Goal: Information Seeking & Learning: Learn about a topic

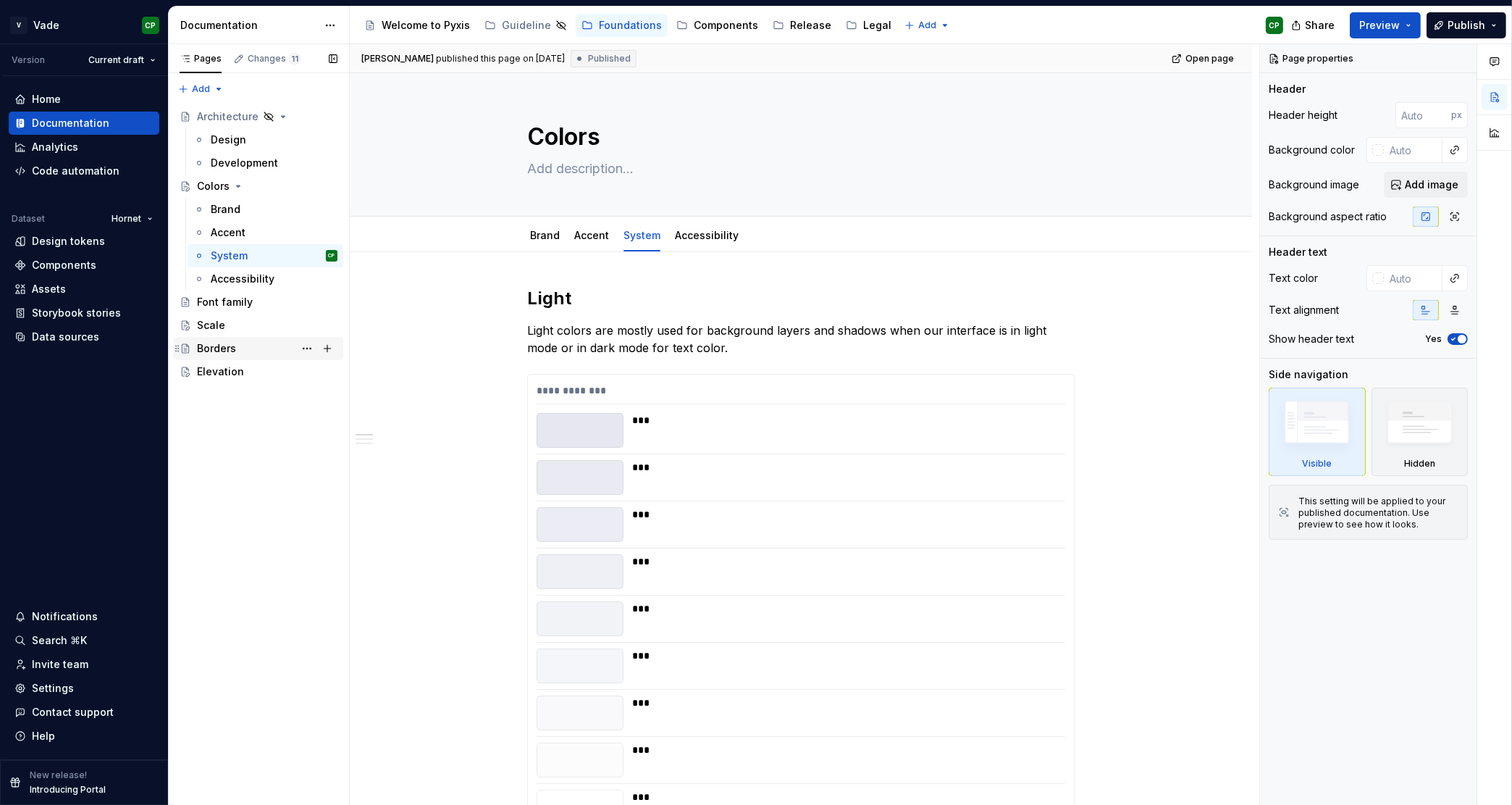
click at [218, 356] on div "Borders" at bounding box center [267, 348] width 141 height 20
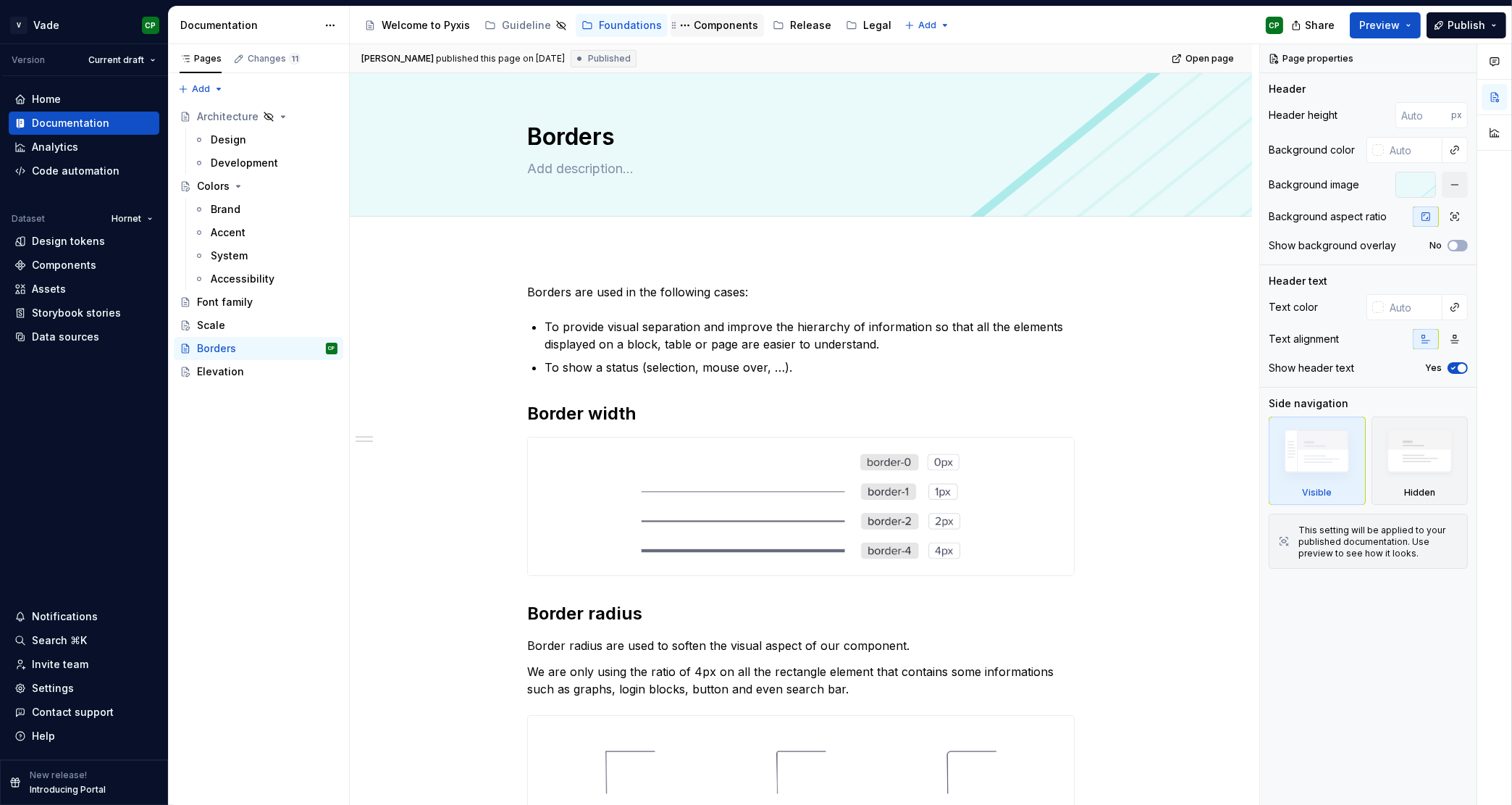
click at [708, 28] on div "Components" at bounding box center [726, 25] width 64 height 14
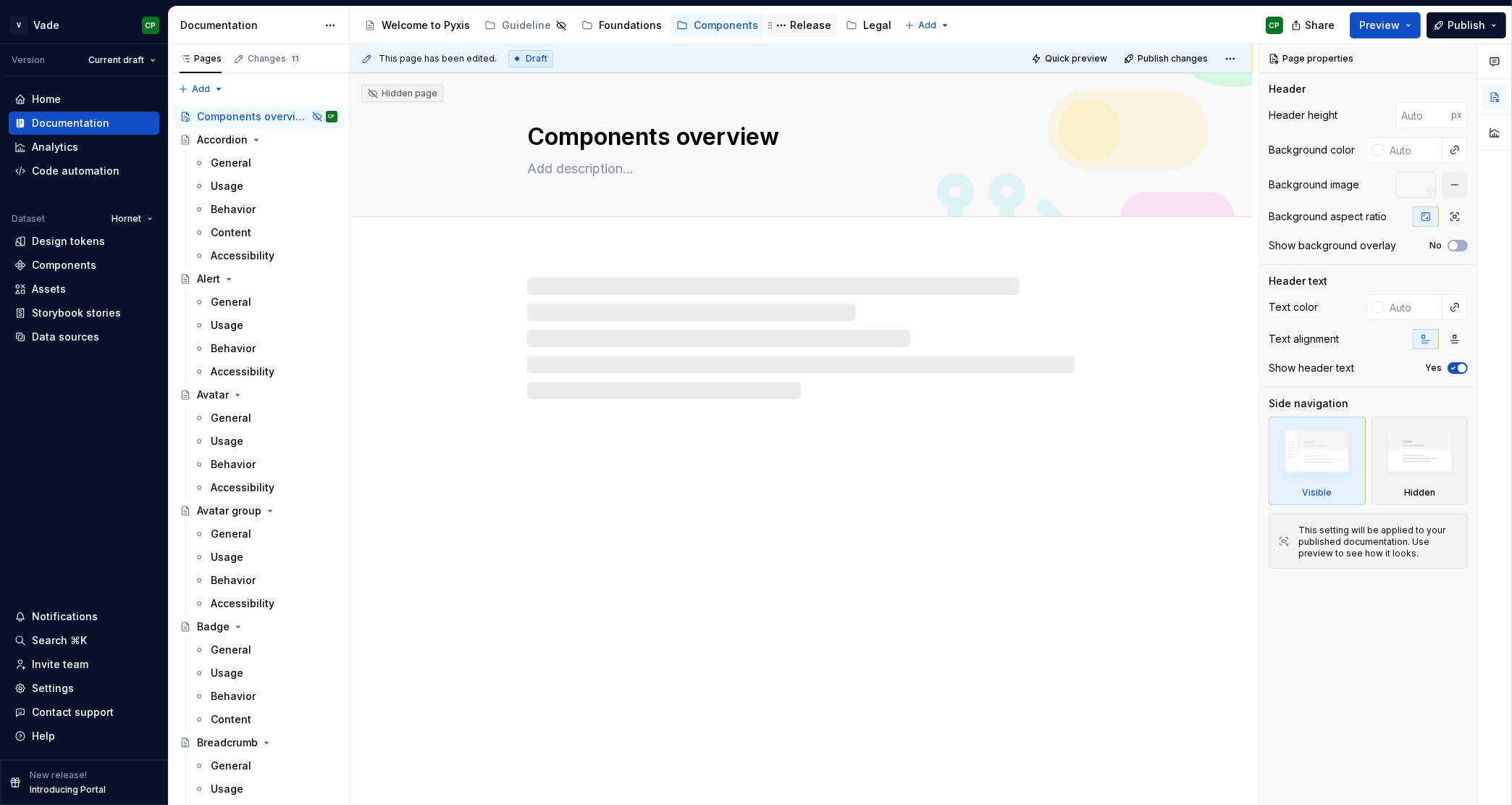
click at [797, 26] on div "Release" at bounding box center [811, 25] width 42 height 14
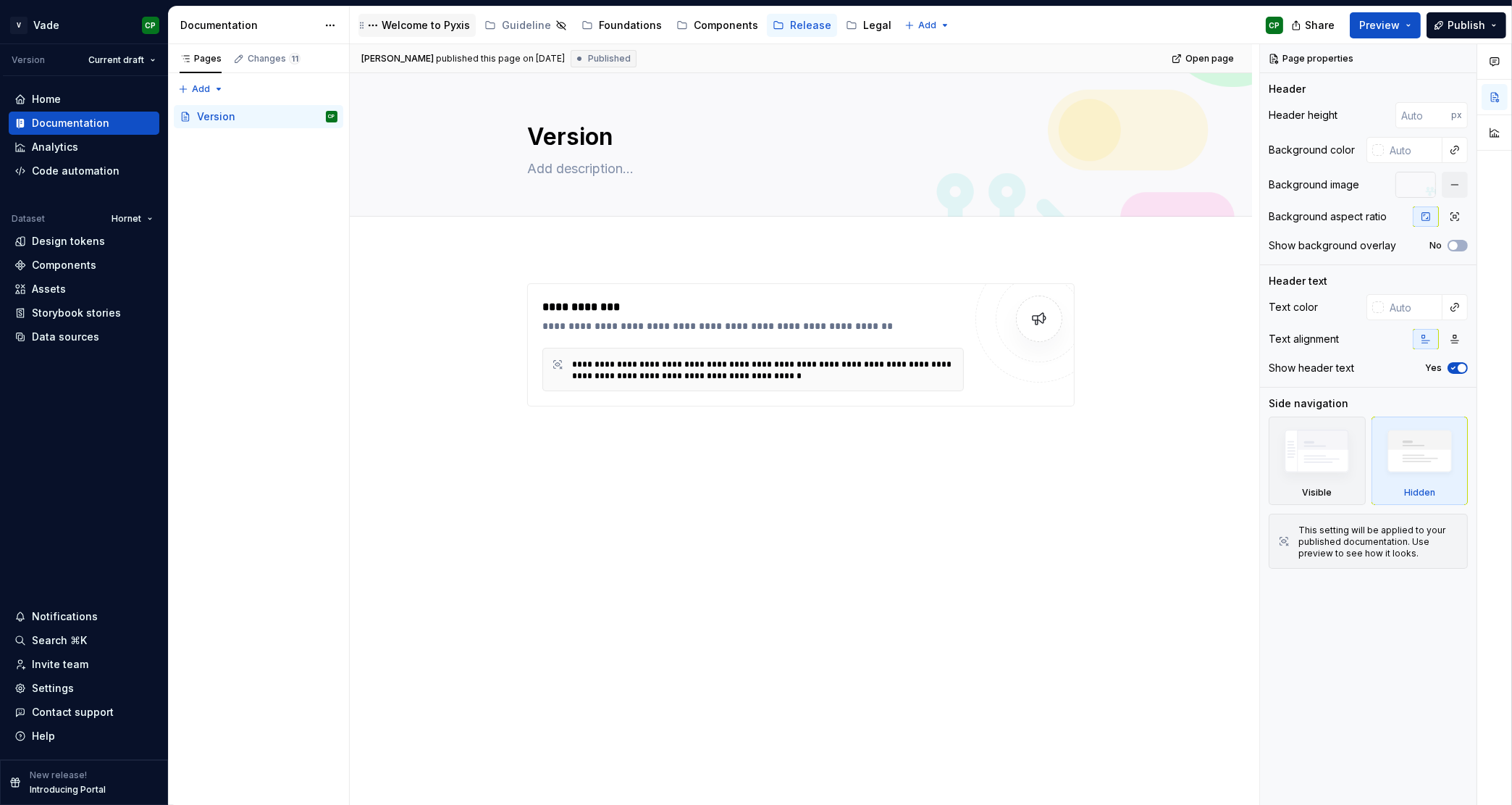
click at [445, 25] on div "Welcome to Pyxis" at bounding box center [425, 25] width 88 height 14
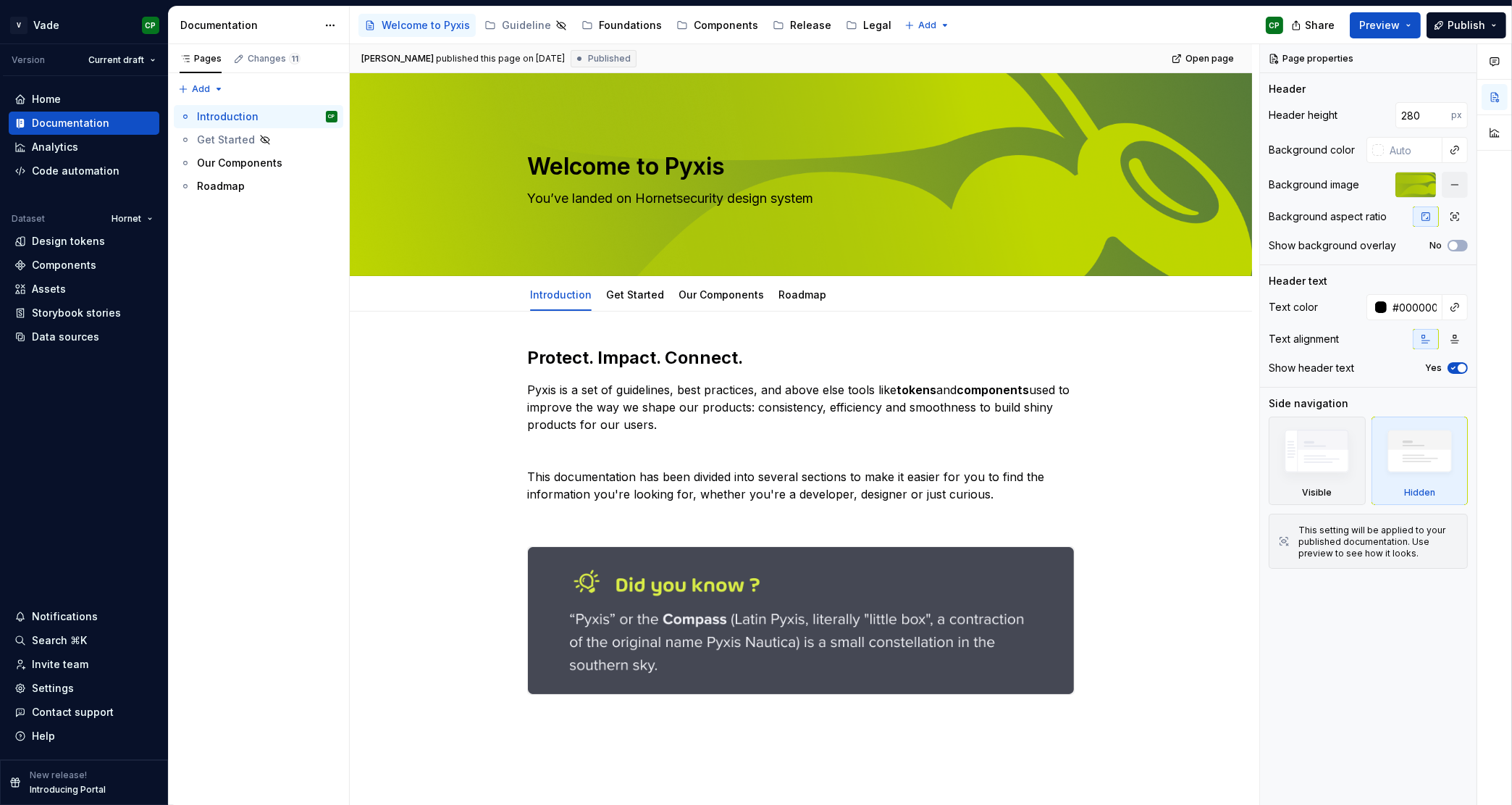
click at [599, 11] on div "Welcome to Pyxis Guideline Foundations Components Release Legal" at bounding box center [628, 25] width 539 height 29
click at [608, 18] on div "Foundations" at bounding box center [622, 26] width 80 height 17
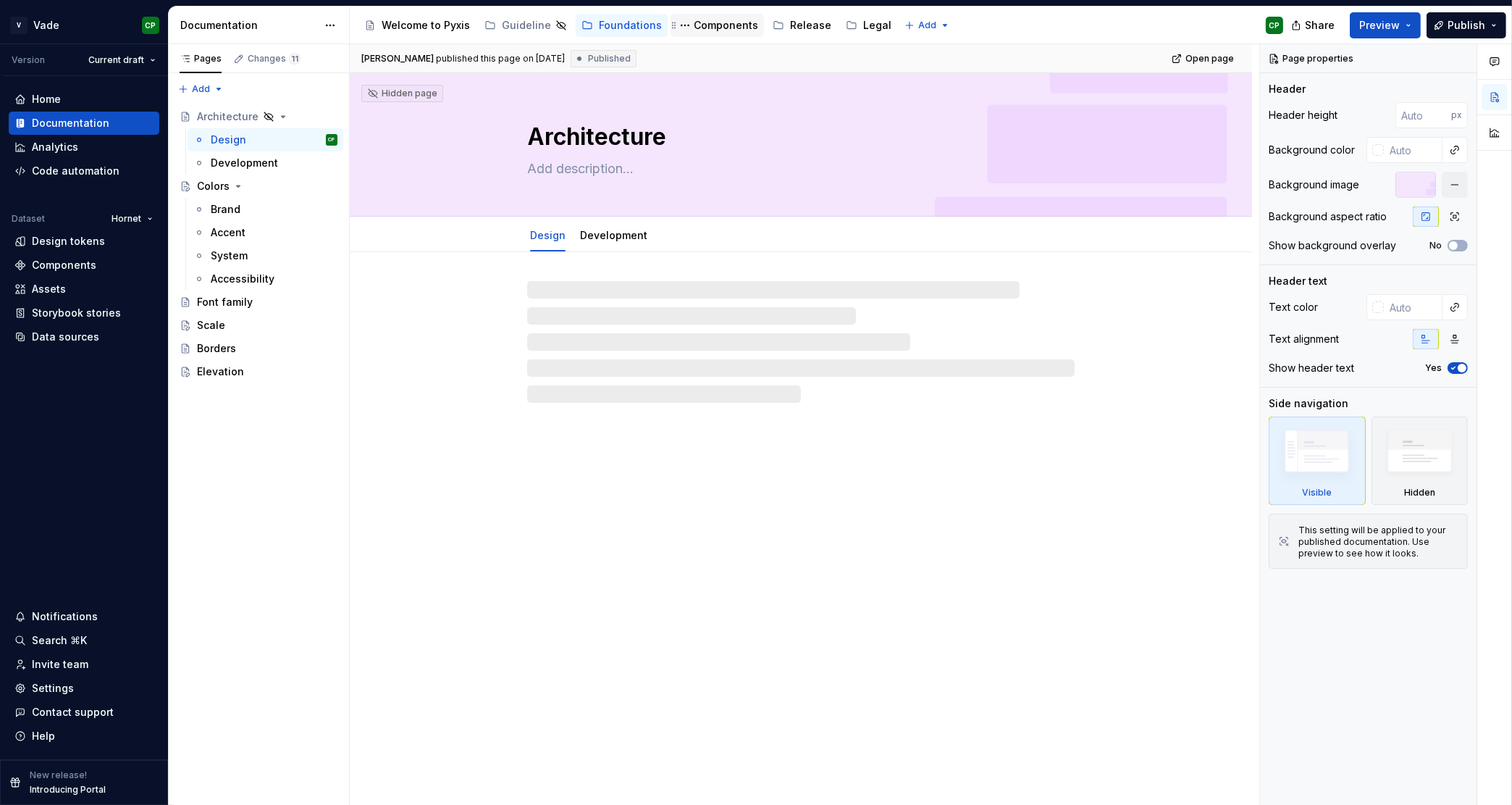
click at [721, 26] on div "Components" at bounding box center [726, 25] width 64 height 14
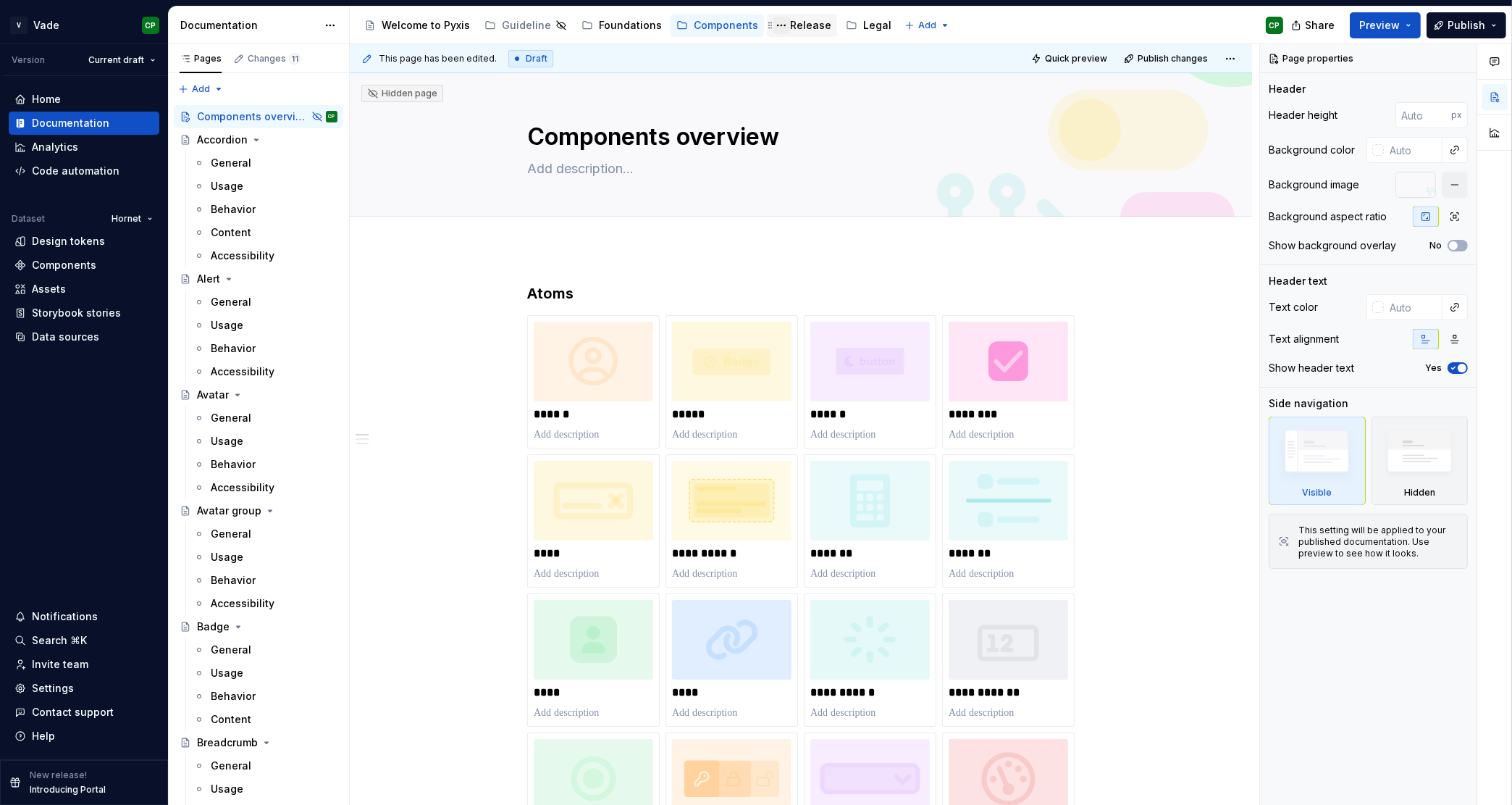
click at [778, 26] on button "Page tree" at bounding box center [782, 26] width 17 height 17
click at [790, 26] on html "V Vade CP Version Current draft Home Documentation Analytics Code automation Da…" at bounding box center [756, 402] width 1512 height 805
click at [799, 26] on div "Release" at bounding box center [811, 25] width 42 height 14
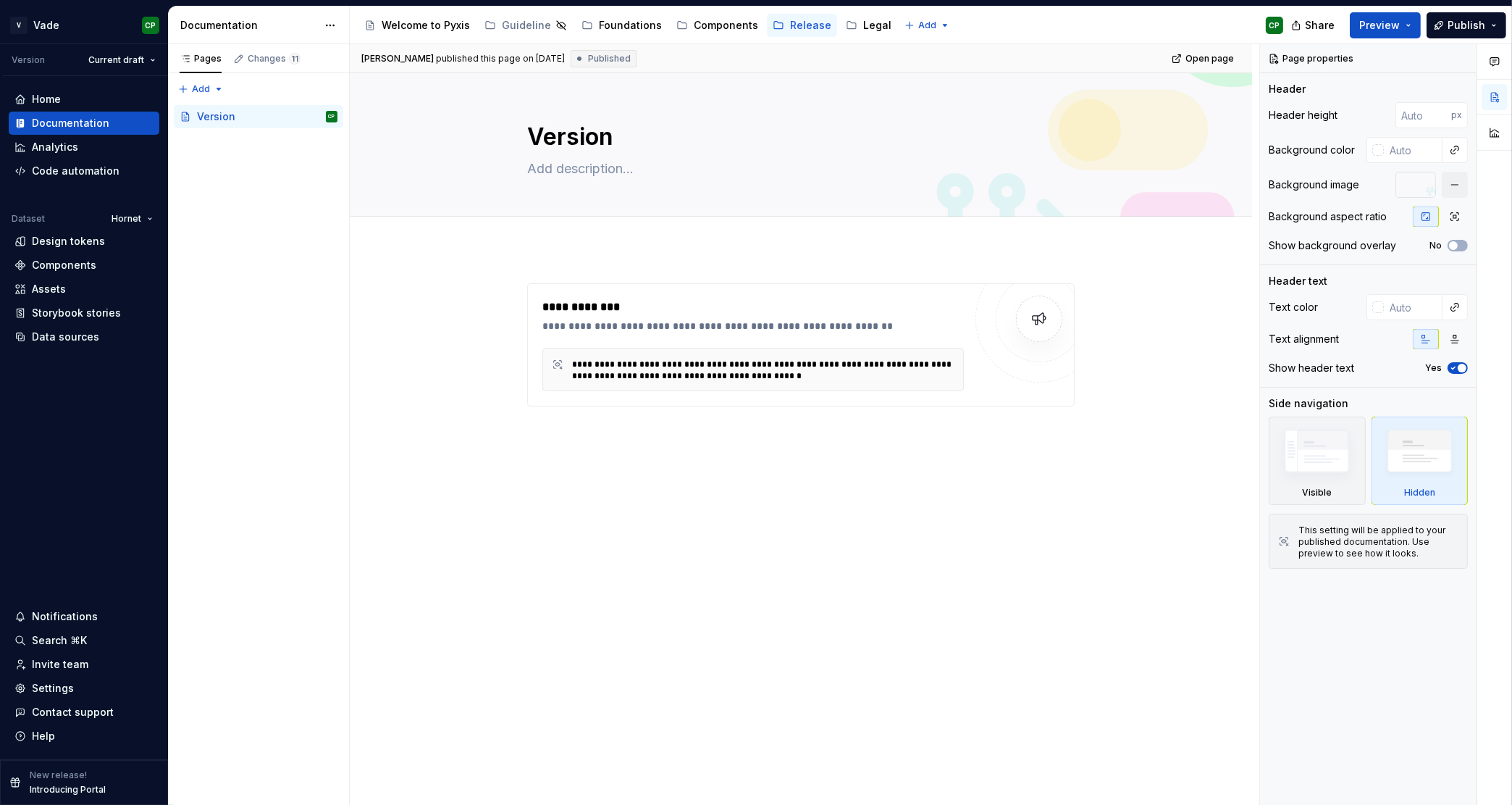
type textarea "*"
